Goal: Information Seeking & Learning: Check status

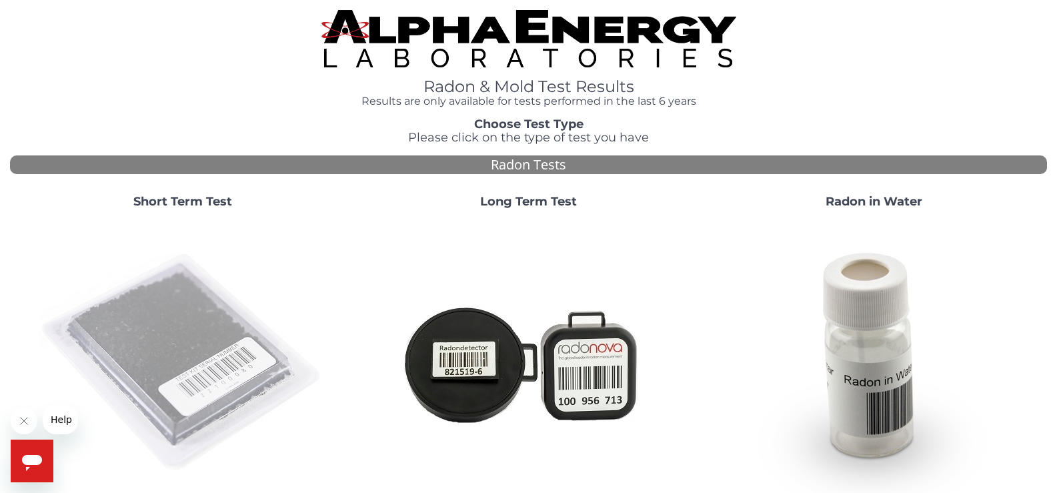
click at [239, 356] on img at bounding box center [182, 362] width 287 height 287
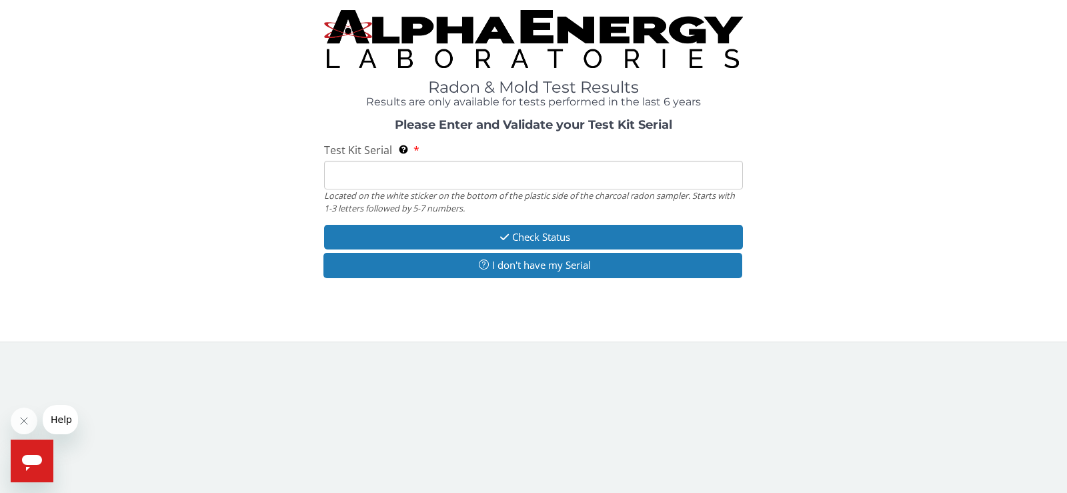
click at [563, 179] on input "Test Kit Serial Located on the white sticker on the bottom of the plastic side …" at bounding box center [533, 175] width 419 height 29
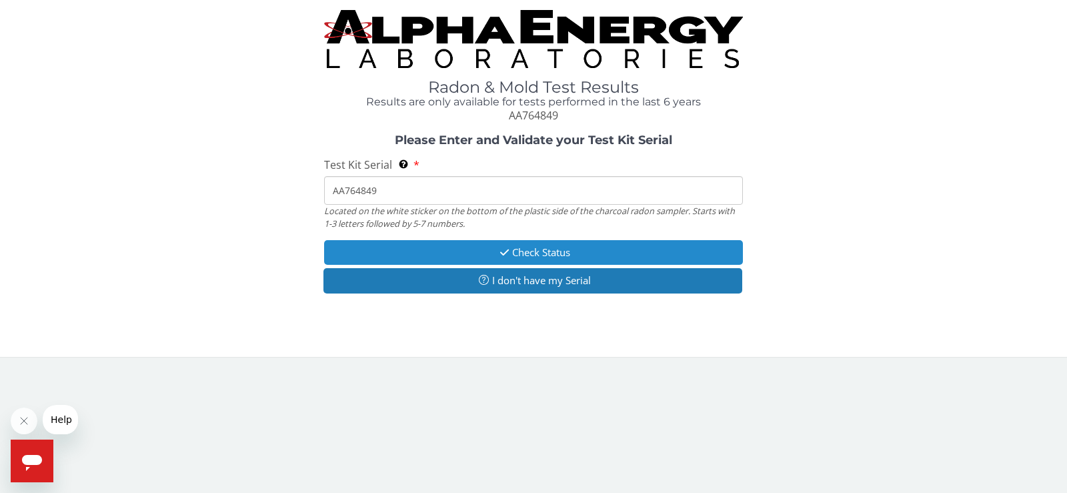
type input "AA764849"
click at [561, 255] on button "Check Status" at bounding box center [533, 252] width 419 height 25
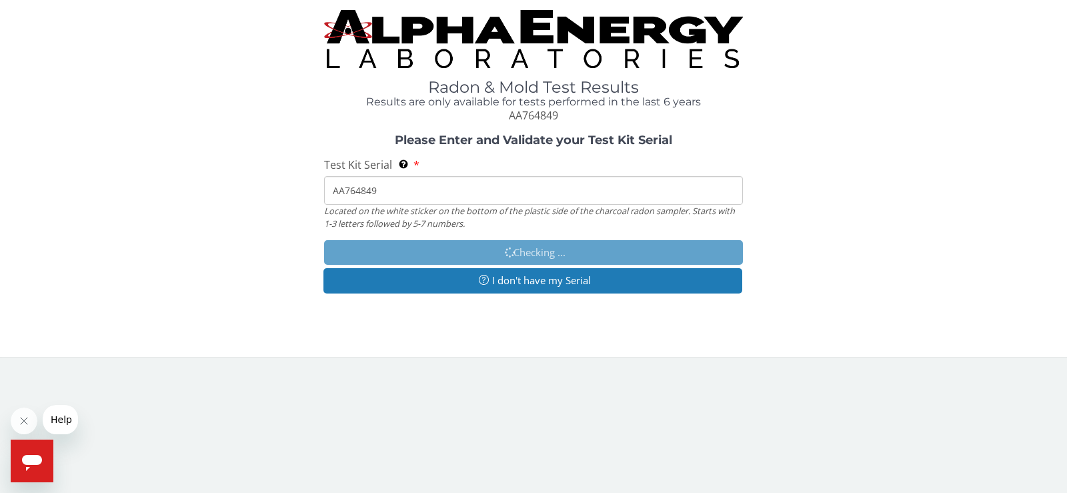
click at [560, 21] on img at bounding box center [533, 39] width 419 height 58
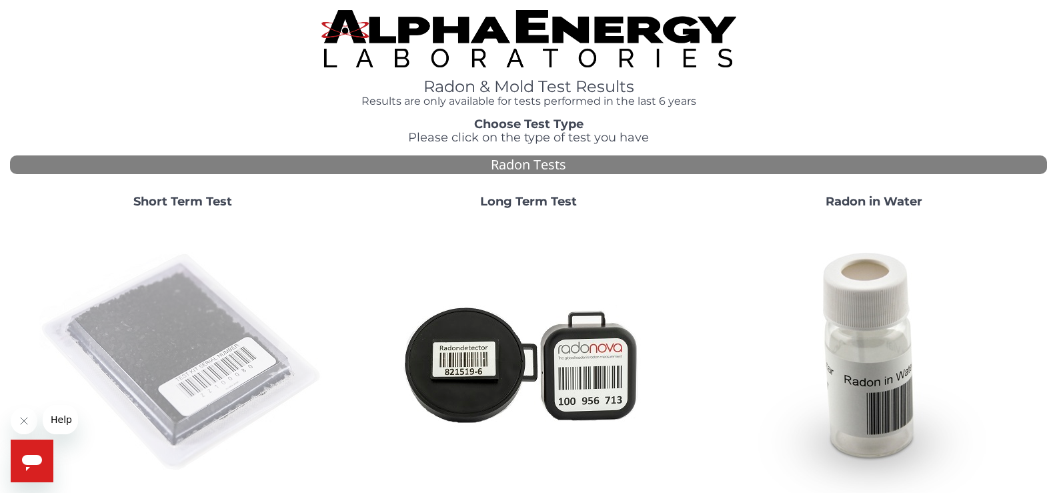
click at [239, 317] on img at bounding box center [182, 362] width 287 height 287
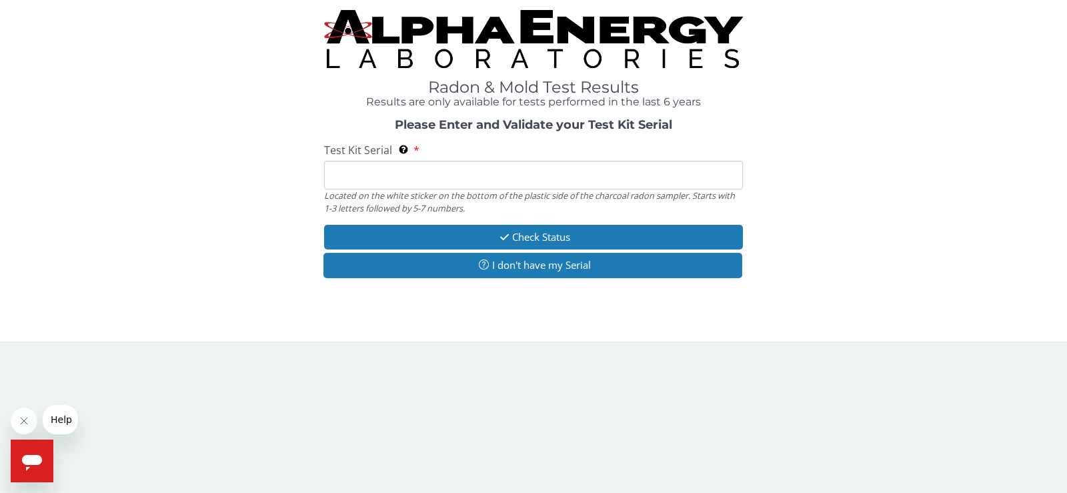
click at [466, 175] on input "Test Kit Serial Located on the white sticker on the bottom of the plastic side …" at bounding box center [533, 175] width 419 height 29
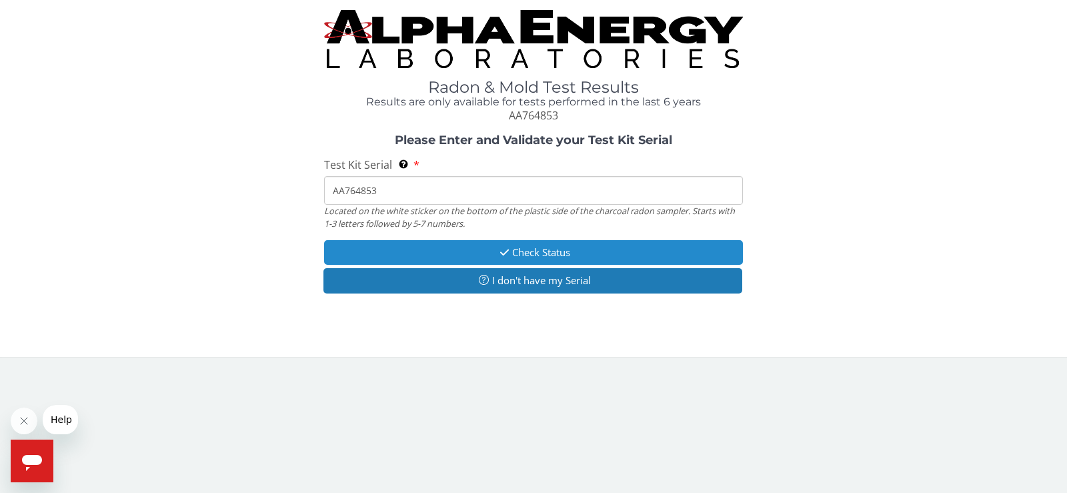
type input "AA764853"
click at [497, 256] on icon "button" at bounding box center [504, 252] width 15 height 10
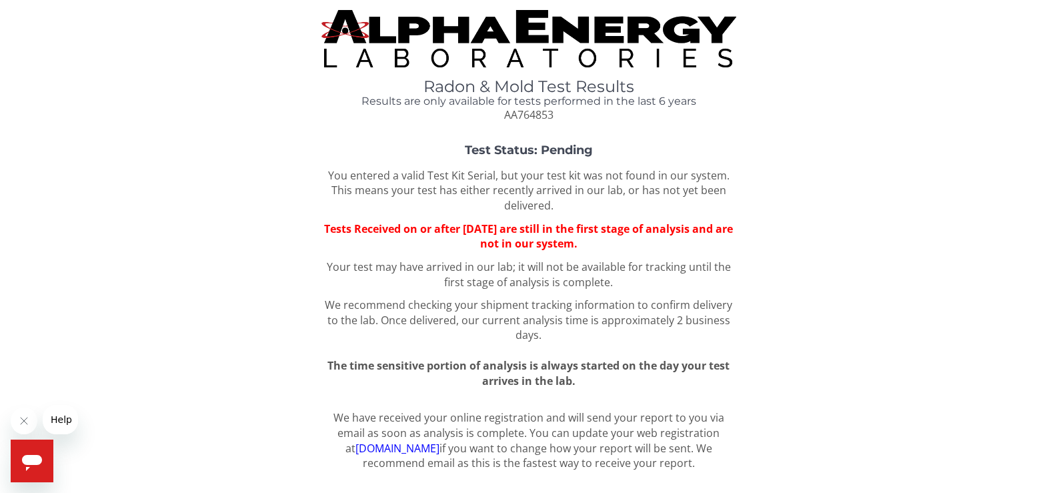
click at [549, 17] on img at bounding box center [528, 38] width 415 height 57
